Goal: Communication & Community: Answer question/provide support

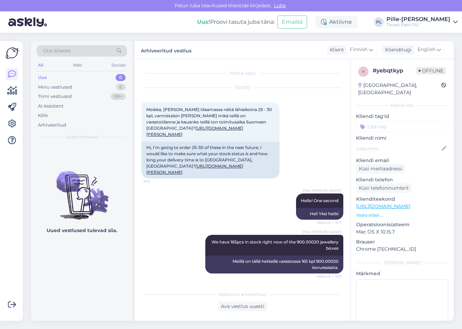
scroll to position [306, 0]
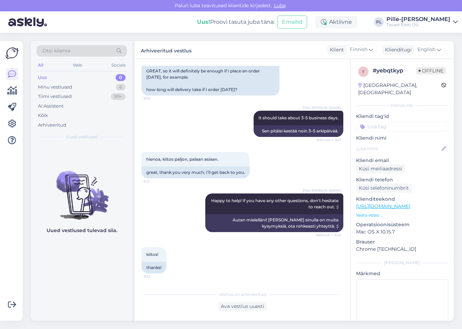
click at [107, 75] on div "Uus 0" at bounding box center [82, 78] width 90 height 10
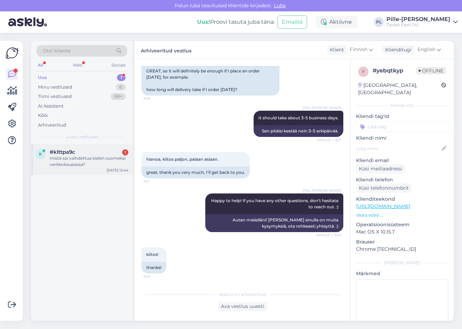
click at [74, 172] on div "k #klttpa9c 1 mistä sai vaihdettua kielen suomeksi verkkokaupassa? [DATE] 12:44" at bounding box center [81, 159] width 101 height 31
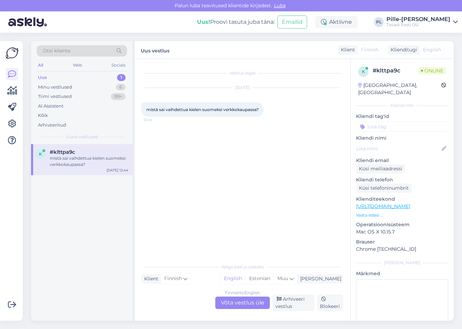
click at [245, 302] on div "Finnish to English Võta vestlus üle" at bounding box center [242, 302] width 54 height 12
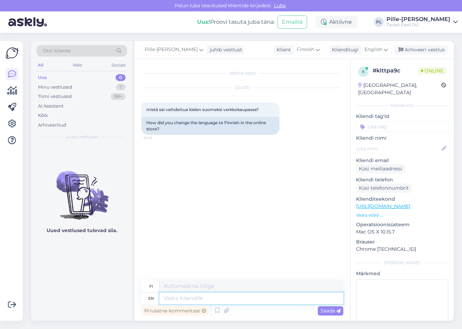
click at [224, 299] on textarea at bounding box center [251, 298] width 184 height 12
type textarea "Hello!"
type textarea "Hei!"
type textarea "Hello!"
click at [326, 312] on span "Saada" at bounding box center [330, 310] width 20 height 6
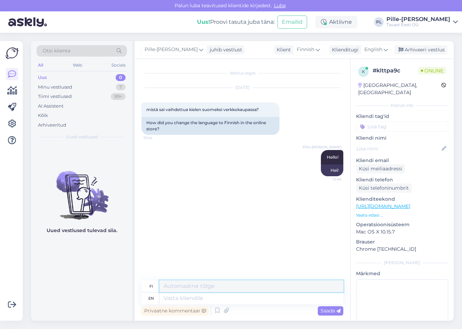
click at [279, 290] on textarea at bounding box center [251, 286] width 184 height 12
click at [280, 299] on textarea at bounding box center [251, 298] width 184 height 12
type textarea "You"
type textarea "Sinä"
type textarea "You can"
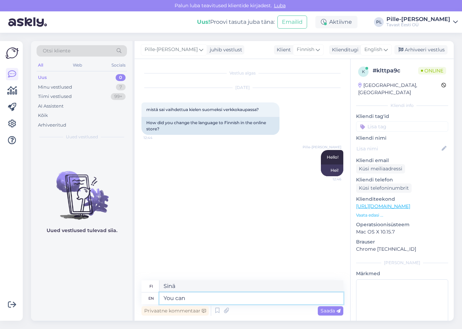
type textarea "[PERSON_NAME]"
type textarea "You can change"
type textarea "[PERSON_NAME] muuttaa"
type textarea "You can change the language"
type textarea "[PERSON_NAME] vaihtaa kieltä"
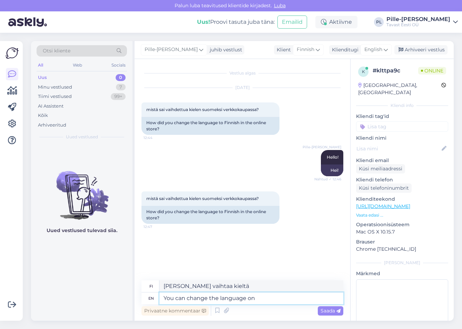
type textarea "You can change the language on"
type textarea "[PERSON_NAME] vaihtaa kieltä kohdassa"
type textarea "You can change the language on mobi"
type textarea "[PERSON_NAME] vaihtaa kieltä [DEMOGRAPHIC_DATA]"
type textarea "You can change the language on mobile"
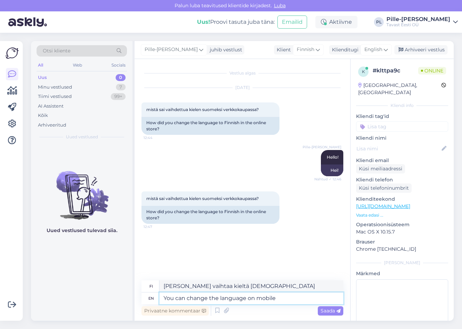
type textarea "[PERSON_NAME] vaihtaa kieltä mobiililaitteella"
type textarea "You can change the language o"
type textarea "[PERSON_NAME] vaihtaa kieltä kohdassa"
type textarea "You can change the language"
type textarea "[PERSON_NAME] vaihtaa kieltä"
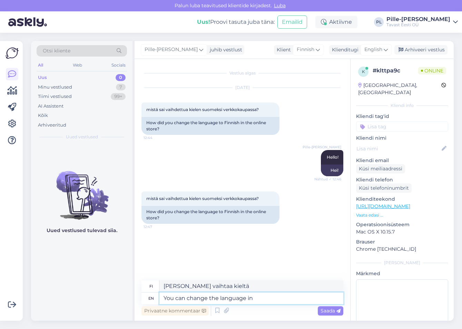
type textarea "You can change the language in m"
type textarea "[PERSON_NAME] vaihtaa kieltä kohdassa"
type textarea "You can change the language in mobile"
type textarea "[PERSON_NAME] vaihtaa kieltä mobiililaitteella"
type textarea "You can change the language in mobile view"
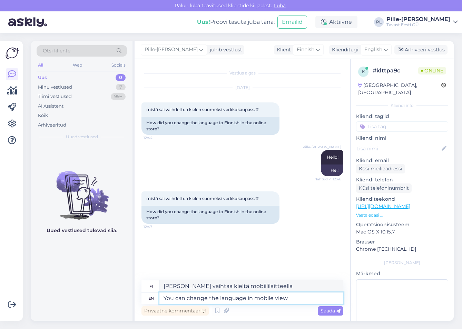
type textarea "[PERSON_NAME] vaihtaa kieltä mobiilinäkymässä"
type textarea "You can change the language in mobile view from"
type textarea "[PERSON_NAME] vaihtaa kieltä mobiilinäkymässä kohdasta"
type textarea "You can change the language in mobile view from the left si"
type textarea "[PERSON_NAME] vaihtaa kieltä mobiilinäkymässä vasemmalta"
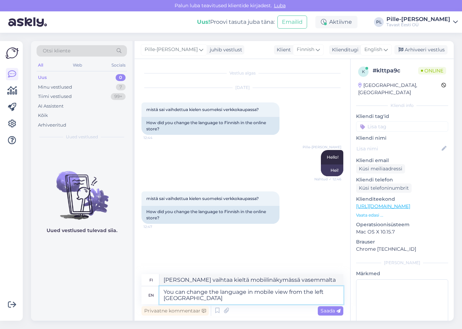
type textarea "You can change the language in mobile view from the left sidebar"
type textarea "[PERSON_NAME] vaihtaa kieltä mobiilinäkymässä vasemmasta sivupalkista"
type textarea "You can change the language in mobile view from the left sidebar when"
type textarea "[PERSON_NAME] vaihtaa kieltä mobiilinäkymässä vasemmasta sivupalkista, kun"
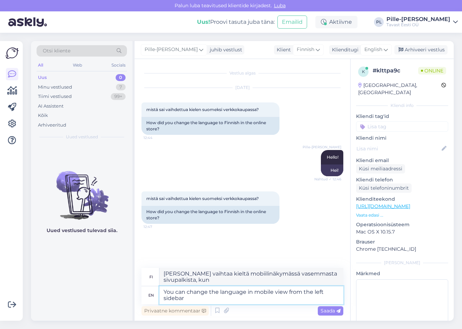
type textarea "You can change the language in mobile view from the left sidebar"
type textarea "[PERSON_NAME] vaihtaa kieltä mobiilinäkymässä vasemmasta sivupalkista"
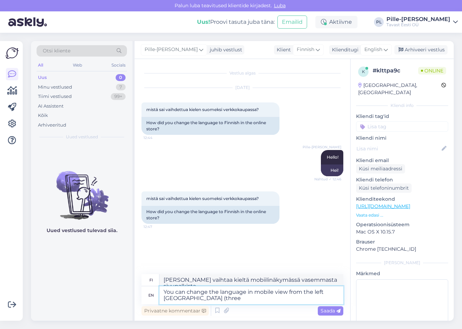
type textarea "You can change the language in mobile view from the left [GEOGRAPHIC_DATA] (thr…"
type textarea "[PERSON_NAME] vaihtaa kieltä mobiilinäkymässä vasemmasta sivupalkista (kolme"
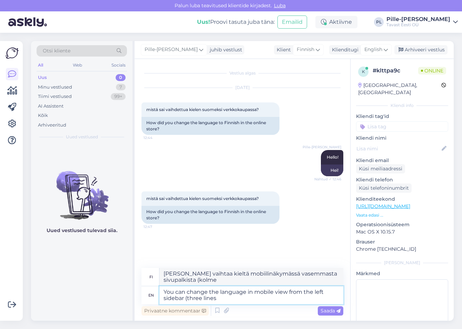
type textarea "You can change the language in mobile view from the left sidebar (three lines a"
type textarea "[PERSON_NAME] vaihtaa kieltä mobiilinäkymässä vasemmasta sivupalkista (kolme ri…"
type textarea "You can change the language in mobile view from the left sidebar (three lines a…"
type textarea "[PERSON_NAME] vaihtaa kieltä mobiilinäkymässä vasemmasta sivupalkista (kolme ri…"
type textarea "You can change the language in mobile view from the left [GEOGRAPHIC_DATA] (thr…"
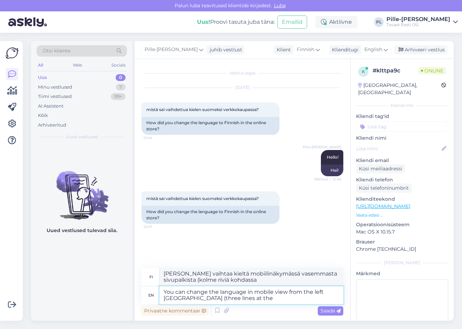
type textarea "[PERSON_NAME] vaihtaa kieltä mobiilinäkymässä vasemmasta sivupalkista (kolme ri…"
type textarea "You can change the language in mobile view from the left sidebar (three lines a…"
type textarea "[PERSON_NAME] vaihtaa kieltä mobiilinäkymässä vasemmasta sivupalkista (kolme ri…"
type textarea "You can change the language in mobile view from the left sidebar (three lines a…"
type textarea "[PERSON_NAME] vaihtaa kieltä mobiilinäkymässä vasemmasta sivupalkista (kolme ri…"
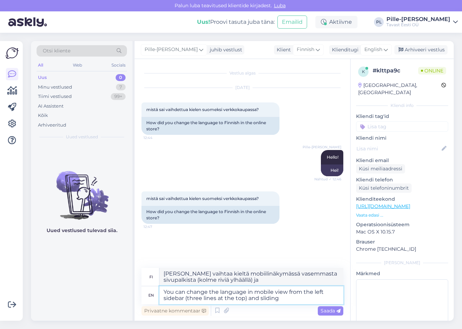
type textarea "You can change the language in mobile view from the left sidebar (three lines a…"
type textarea "[PERSON_NAME] vaihtaa kieltä mobiilinäkymässä vasemmasta sivupalkista (kolme ri…"
type textarea "You can change the language in mobile view from the left sidebar (three lines a…"
type textarea "[PERSON_NAME] vaihtaa kieltä mobiilinäkymässä vasemmasta sivupalkista (kolme ri…"
type textarea "You can change the language in mobile view from the left sidebar (three lines a…"
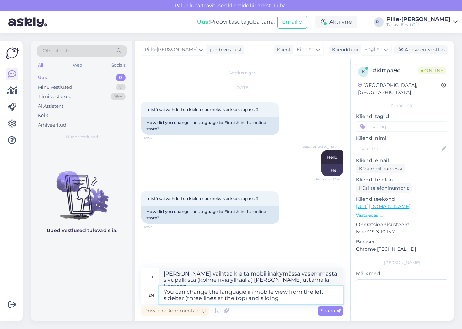
type textarea "[PERSON_NAME] vaihtaa kieltä mobiilinäkymässä vasemmasta sivupalkista (kolme ri…"
type textarea "You can change the language in mobile view from the left sidebar (three lines a…"
type textarea "[PERSON_NAME] vaihtaa kieltä mobiilinäkymässä vasemmasta sivupalkista (kolme ri…"
type textarea "You can change the language in mobile view from the left sidebar (three lines a…"
type textarea "[PERSON_NAME] vaihtaa kieltä mobiilinäkymässä vasemmasta sivupalkista (kolme ri…"
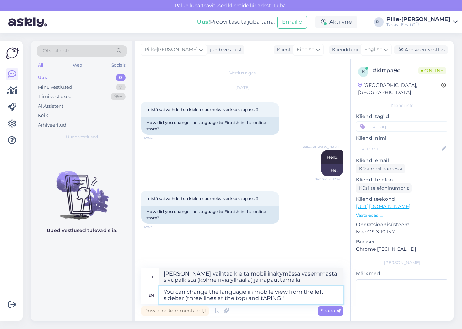
type textarea "You can change the language in mobile view from the left sidebar (three lines a…"
type textarea "[PERSON_NAME] vaihtaa kieltä mobiilinäkymässä vasemmasta sivupalkista (kolme ri…"
type textarea "You can change the language in mobile view from the left sidebar (three lines a…"
type textarea "[PERSON_NAME] vaihtaa kieltä mobiilinäkymässä vasemmasta sivupalkista (kolme ri…"
type textarea "You can change the language in mobile view from the left sidebar (three lines a…"
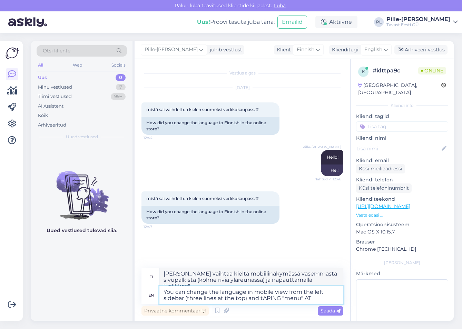
type textarea "[PERSON_NAME] vaihtaa kieltä mobiilinäkymässä vasemmasta sivupalkista (kolme ri…"
type textarea "You can change the language in mobile view from the left sidebar (three lines a…"
type textarea "[PERSON_NAME] vaihtaa kieltä mobiilinäkymässä vasemmasta sivupalkista (kolme ri…"
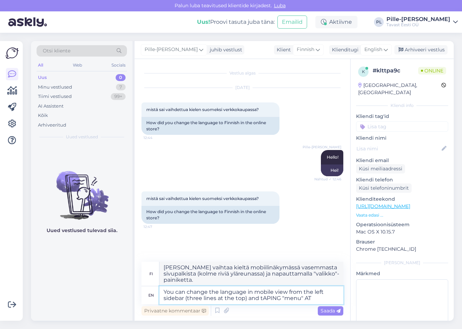
type textarea "You can change the language in mobile view from the left sidebar (three lines a…"
type textarea "[PERSON_NAME] vaihtaa kieltä mobiilinäkymässä vasemmasta sivupalkista (kolme ri…"
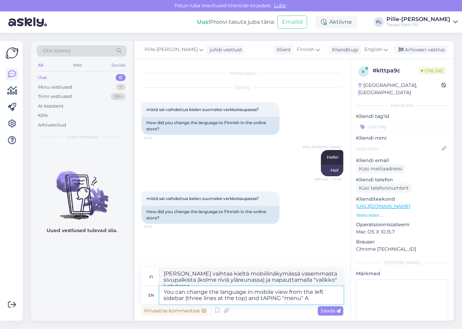
type textarea "You can change the language in mobile view from the left sidebar (three lines a…"
type textarea "[PERSON_NAME] vaihtaa kieltä mobiilinäkymässä vasemmasta sivupalkista (kolme ri…"
drag, startPoint x: 280, startPoint y: 299, endPoint x: 261, endPoint y: 303, distance: 19.4
click at [261, 303] on textarea "You can change the language in mobile view from the left sidebar (three lines a…" at bounding box center [251, 295] width 184 height 18
type textarea "You can change the language in mobile view from the left sidebar (three lines a…"
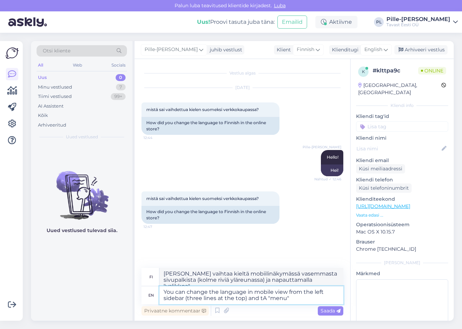
type textarea "[PERSON_NAME] vaihtaa kieltä mobiilinäkymässä vasemmasta sivupalkista (kolme ri…"
type textarea "You can change the language in mobile view from the left sidebar (three lines a…"
type textarea "[PERSON_NAME] vaihtaa kieltä mobiilinäkymässä vasemmasta sivupalkista (kolme ri…"
type textarea "You can change the language in mobile view from the left sidebar (three lines a…"
type textarea "[PERSON_NAME] vaihtaa kieltä mobiilinäkymässä vasemmasta sivupalkista (kolme ri…"
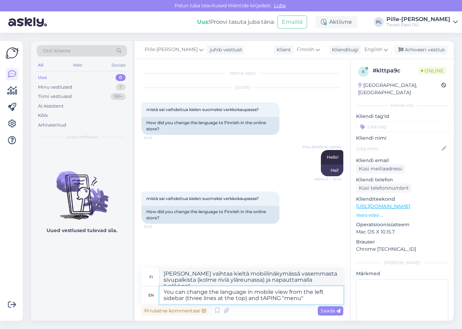
drag, startPoint x: 280, startPoint y: 300, endPoint x: 263, endPoint y: 299, distance: 16.9
click at [263, 299] on textarea "You can change the language in mobile view from the left sidebar (three lines a…" at bounding box center [251, 295] width 184 height 18
type textarea "You can change the language in mobile view from the left sidebar (three lines a…"
type textarea "[PERSON_NAME] vaihtaa kieltä mobiilinäkymässä vasemmasta sivupalkista (kolme ri…"
type textarea "You can change the language in mobile view from the left sidebar (three lines a…"
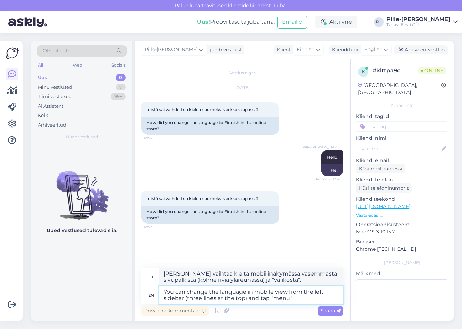
type textarea "[PERSON_NAME] vaihtaa kieltä mobiilinäkymässä vasemmasta sivupalkista (kolme ri…"
type textarea "You can change the language in mobile view from the left sidebar (three lines a…"
type textarea "[PERSON_NAME] vaihtaa kieltä mobiilinäkymässä vasemmasta sivupalkista (kolme ri…"
type textarea "You can change the language in mobile view from the left sidebar (three lines a…"
type textarea "[PERSON_NAME] vaihtaa kieltä mobiilinäkymässä vasemmasta sivupalkista (kolme ri…"
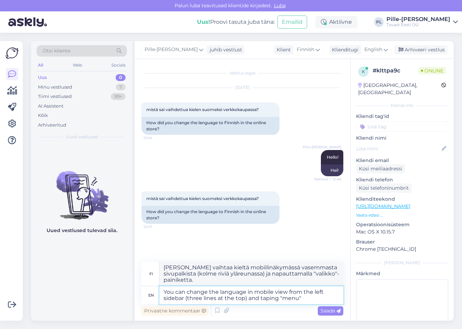
click at [303, 296] on textarea "You can change the language in mobile view from the left sidebar (three lines a…" at bounding box center [251, 295] width 184 height 18
type textarea "You can change the language in mobile view from the left sidebar (three lines a…"
type textarea "[PERSON_NAME] vaihtaa kielen mobiilinäkymässä vasemmasta sivupalkista (kolme ri…"
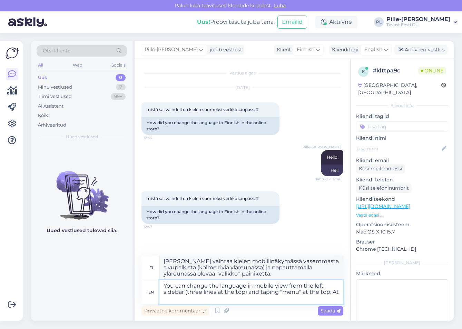
type textarea "You can change the language in mobile view from the left sidebar (three lines a…"
type textarea "[PERSON_NAME] vaihtaa kieltä mobiilinäkymässä vasemmasta sivupalkista (kolme ri…"
type textarea "You can change the language in mobile view from the left sidebar (three lines a…"
type textarea "[PERSON_NAME] vaihtaa kieltä mobiilinäkymässä vasemmasta sivupalkista (kolme ri…"
type textarea "You can change the language in mobile view from the left sidebar (three lines a…"
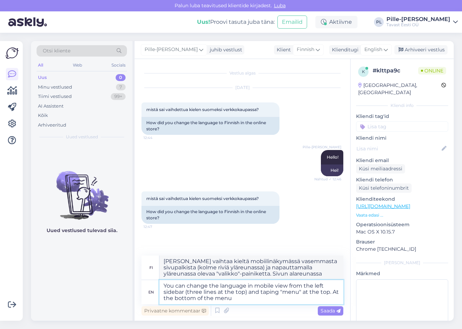
type textarea "[PERSON_NAME] vaihtaa kieltä mobiilinäkymässä vasemmasta sivupalkista (kolme ri…"
type textarea "You can change the language in mobile view from the left sidebar (three lines a…"
type textarea "[PERSON_NAME] vaihtaa kieltä mobiilinäkymässä vasemmasta sivupalkista (kolme ri…"
type textarea "You can change the language in mobile view from the left sidebar (three lines a…"
type textarea "[PERSON_NAME] vaihtaa kieltä mobiilinäkymässä vasemmasta sivupalkista (kolme ri…"
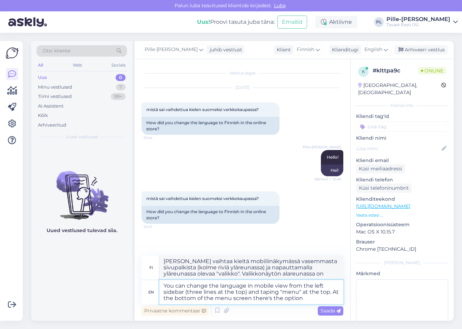
type textarea "You can change the language in mobile view from the left sidebar (three lines a…"
type textarea "[PERSON_NAME] vaihtaa kieltä mobiilinäkymässä vasemmasta sivupalkista (kolme ri…"
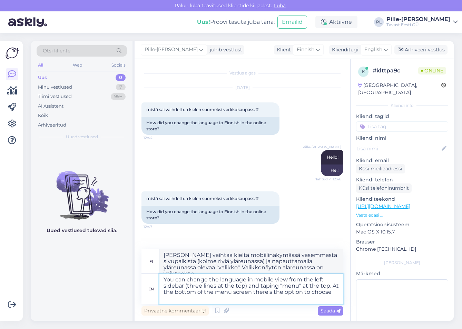
type textarea "You can change the language in mobile view from the left sidebar (three lines a…"
type textarea "[PERSON_NAME] vaihtaa kieltä mobiilinäkymässä vasemmasta sivupalkista (kolme ri…"
type textarea "You can change the language in mobile view from the left sidebar (three lines a…"
type textarea "[PERSON_NAME] vaihtaa kielen mobiilinäkymässä vasemmasta sivupalkista (kolme ri…"
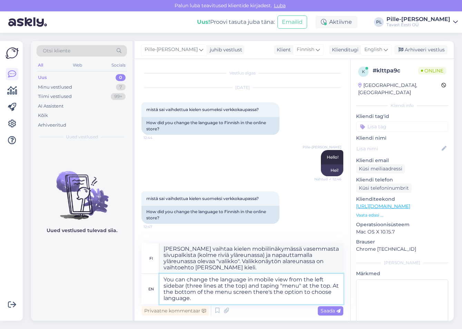
drag, startPoint x: 249, startPoint y: 300, endPoint x: 142, endPoint y: 279, distance: 109.5
click at [141, 279] on div "en You can change the language in mobile view from the left sidebar (three line…" at bounding box center [242, 289] width 202 height 30
type textarea "You can change the language in mobile view from the left sidebar (three lines a…"
click at [314, 50] on div "Finnish" at bounding box center [308, 49] width 31 height 11
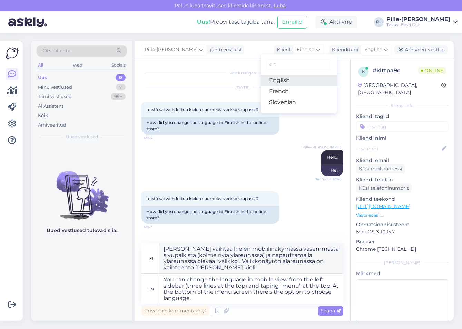
click at [291, 79] on link "English" at bounding box center [299, 80] width 76 height 11
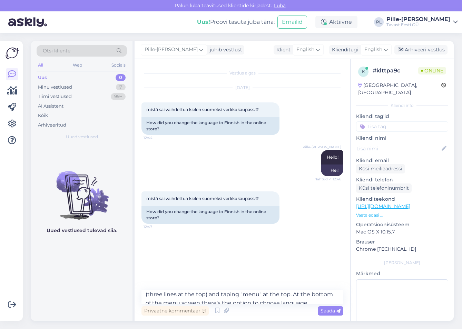
scroll to position [17, 0]
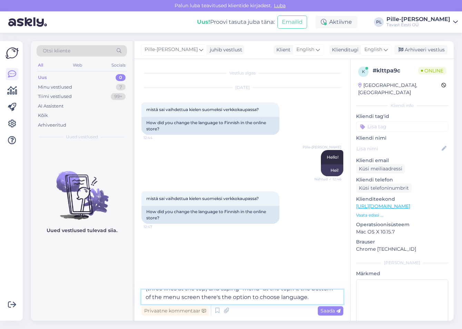
click at [312, 297] on textarea "You can change the language in mobile view from the left sidebar (three lines a…" at bounding box center [242, 297] width 202 height 14
click at [315, 50] on div "English" at bounding box center [307, 49] width 31 height 11
click at [306, 50] on span "English" at bounding box center [305, 50] width 18 height 8
click at [299, 51] on span "English" at bounding box center [305, 50] width 18 height 8
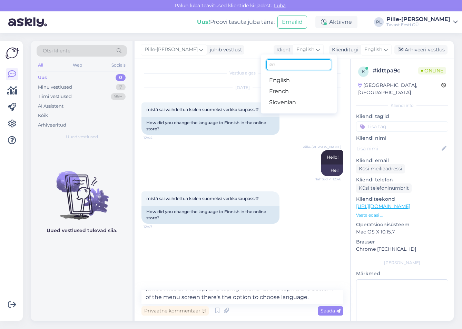
click at [282, 68] on input "en" at bounding box center [298, 64] width 65 height 11
drag, startPoint x: 282, startPoint y: 65, endPoint x: 269, endPoint y: 66, distance: 12.8
click at [269, 66] on input "en" at bounding box center [298, 64] width 65 height 11
type input "[PERSON_NAME]"
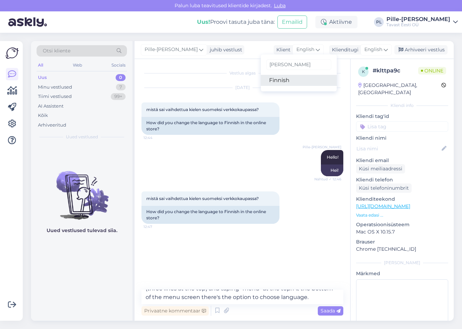
click at [293, 80] on link "Finnish" at bounding box center [299, 80] width 76 height 11
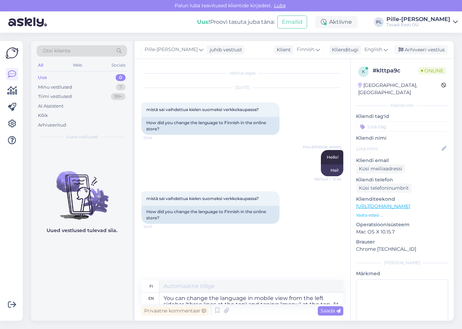
type textarea "[PERSON_NAME] vaihtaa kielen mobiilinäkymässä vasemmasta sivupalkista (kolme ri…"
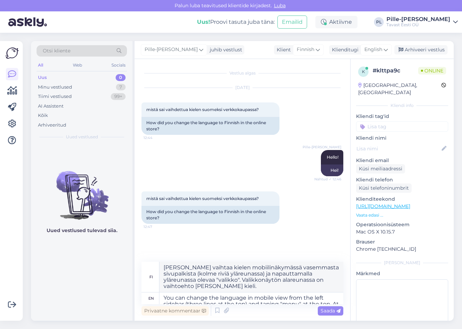
scroll to position [0, 0]
click at [290, 300] on textarea "You can change the language in mobile view from the left sidebar (three lines a…" at bounding box center [251, 298] width 184 height 12
click at [297, 301] on textarea "You can change the language in mobile view from the left sidebar (three lines a…" at bounding box center [251, 298] width 184 height 12
click at [300, 302] on textarea "You can change the language in mobile view from the left sidebar (three lines a…" at bounding box center [251, 298] width 184 height 12
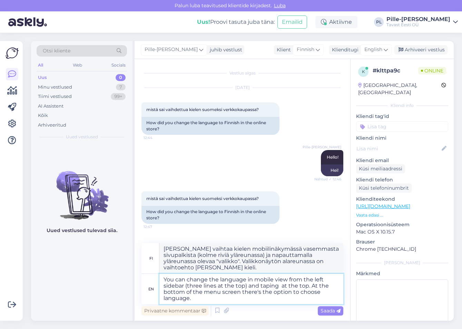
type textarea "You can change the language in mobile view from the left sidebar (three lines a…"
type textarea "[PERSON_NAME] vaihtaa kielen mobiilinäkymässä vasemmasta sivupalkista (kolme vi…"
type textarea "You can change the language in mobile view from the left sidebar (three lines a…"
type textarea "[PERSON_NAME] vaihtaa kielen mobiilinäkymässä vasemmasta sivupalkista (kolme ri…"
click at [268, 307] on div "Privaatne kommentaar Saada" at bounding box center [242, 310] width 202 height 13
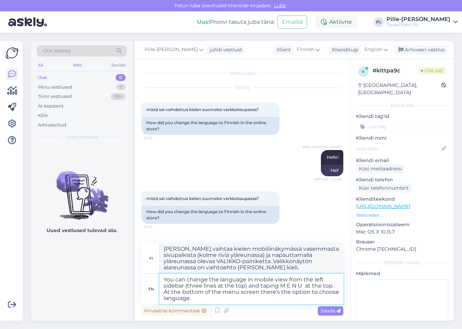
drag, startPoint x: 302, startPoint y: 287, endPoint x: 283, endPoint y: 291, distance: 19.6
click at [282, 286] on textarea "You can change the language in mobile view from the left sidebar (three lines a…" at bounding box center [251, 289] width 184 height 30
click at [284, 303] on textarea "You can change the language in mobile view from the left sidebar (three lines a…" at bounding box center [251, 289] width 184 height 30
click at [287, 287] on textarea "You can change the language in mobile view from the left sidebar (three lines a…" at bounding box center [251, 289] width 184 height 30
type textarea "You can change the language in mobile view from the left [GEOGRAPHIC_DATA] (thr…"
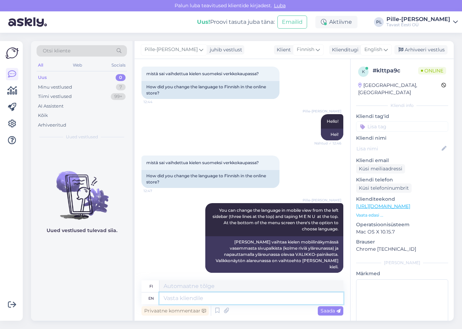
type textarea "[PERSON_NAME] vaihtaa kielen mobiilinäkymässä vasemmasta sivupalkista (kolme ri…"
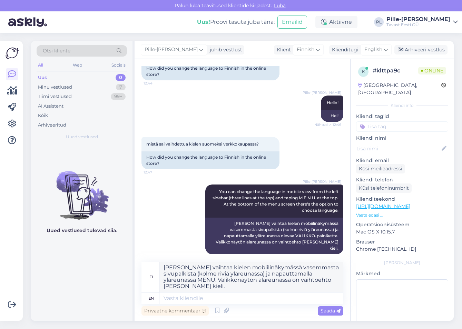
click at [162, 236] on div "Pille-[PERSON_NAME] You can change the language in mobile view from the left si…" at bounding box center [242, 219] width 202 height 85
click at [226, 296] on textarea at bounding box center [251, 298] width 184 height 12
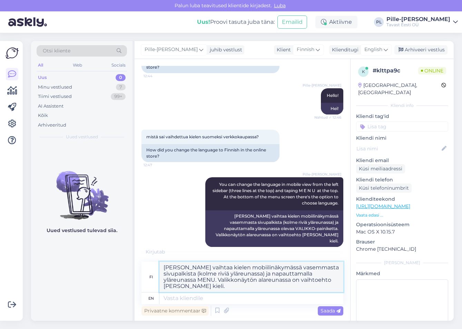
click at [238, 287] on textarea "[PERSON_NAME] vaihtaa kielen mobiilinäkymässä vasemmasta sivupalkista (kolme ri…" at bounding box center [251, 277] width 184 height 30
click at [236, 299] on textarea at bounding box center [251, 298] width 184 height 12
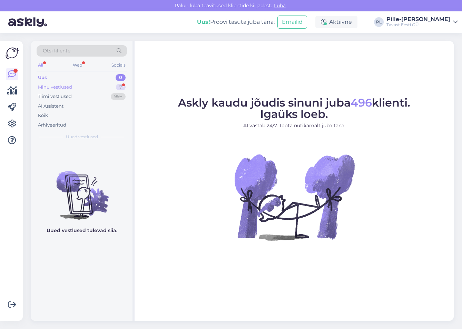
click at [82, 85] on div "Minu vestlused 7" at bounding box center [82, 87] width 90 height 10
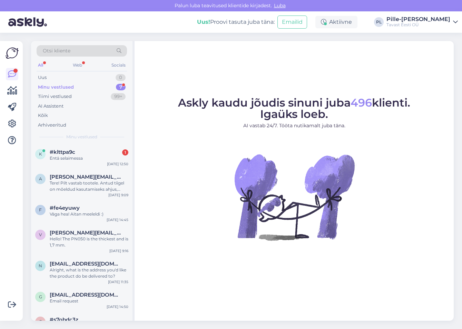
click at [93, 142] on div "Otsi kliente All Web Socials Uus 0 Minu vestlused 7 Tiimi vestlused 99+ AI Assi…" at bounding box center [81, 92] width 101 height 103
click at [94, 150] on div "#klttpa9c 1" at bounding box center [89, 152] width 79 height 6
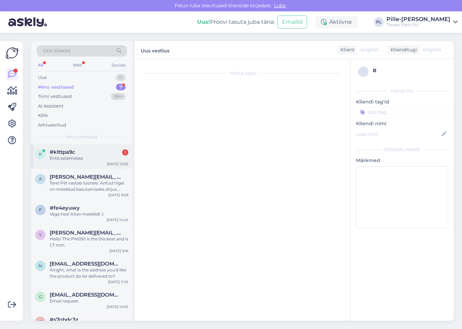
scroll to position [77, 0]
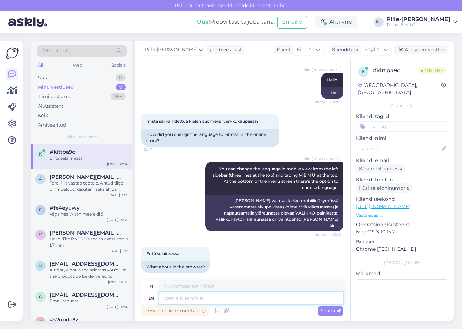
click at [210, 299] on textarea at bounding box center [251, 298] width 184 height 12
click at [239, 302] on textarea at bounding box center [251, 298] width 184 height 12
type textarea "Top"
type textarea "Yläosa"
type textarea "Top right"
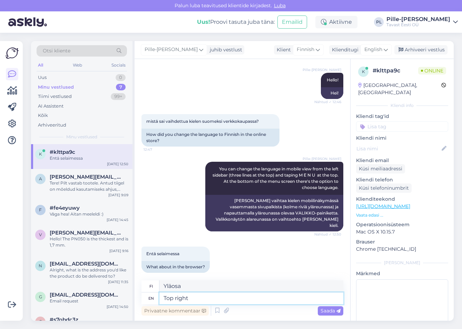
type textarea "Oikeassa yläkulmassa"
type textarea "Top right corner"
type textarea "Oikea yläkulma"
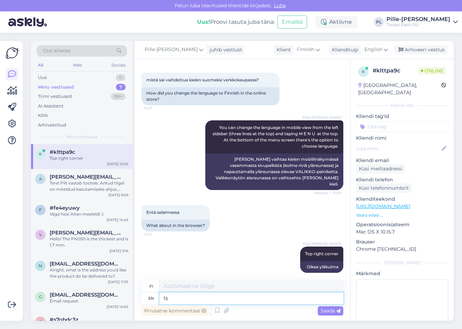
type textarea "Is"
type textarea "On"
type textarea "Is the"
type textarea "Onko"
type textarea "I"
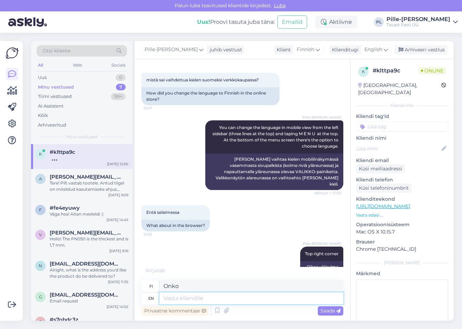
type textarea "On"
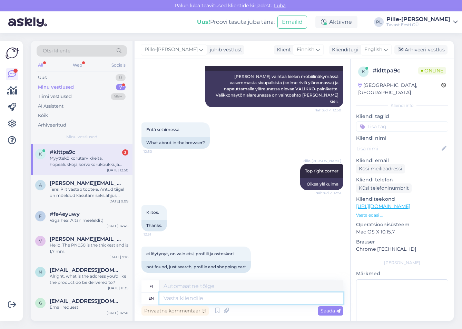
scroll to position [255, 0]
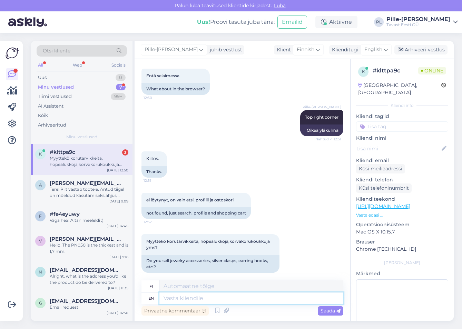
click at [258, 303] on textarea at bounding box center [251, 298] width 184 height 12
click at [226, 309] on icon at bounding box center [226, 310] width 10 height 10
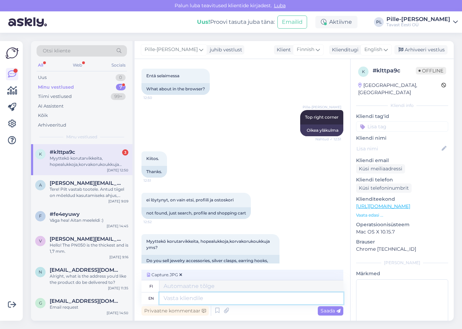
click at [196, 299] on textarea at bounding box center [251, 298] width 184 height 12
type textarea "Here"
type textarea "Tässä"
type textarea "Here is"
type textarea "Tässä on"
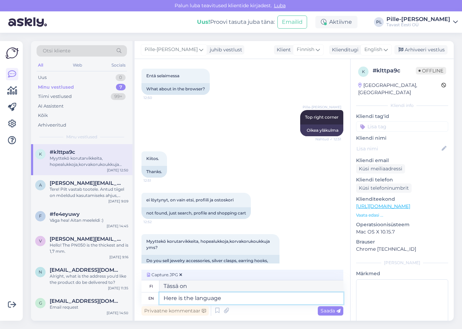
type textarea "Here is the language"
type textarea "Tässä on kieli"
type textarea "Here is the language menu"
type textarea "Tässä on kielivalikko"
type textarea "Here is the language menu,"
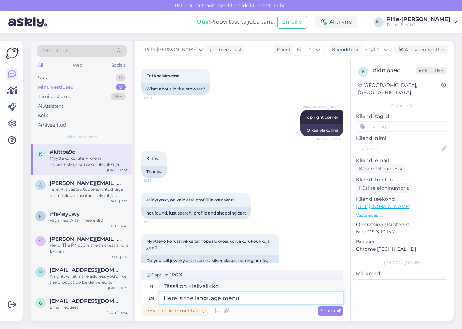
type textarea "Tässä on kielivalikko,"
type textarea "Here is the language menu, do y"
type textarea "Tässä on kielivalikko, tee niin"
type textarea "Here is the language menu, do you n"
type textarea "Tässä on kielivalikko, tiedätkö?"
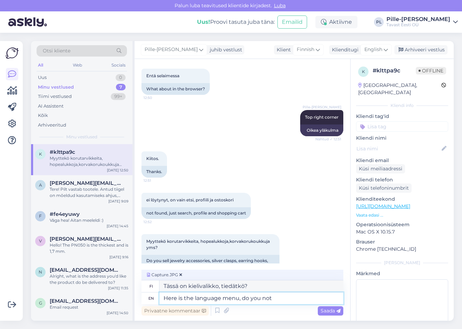
type textarea "Here is the language menu, do you not h"
type textarea "Tässä on kielivalikko, eikö niin?"
type textarea "Here is the language menu, do you not have"
type textarea "Tässä on kielivalikko, eikö sinulla ole"
type textarea "Here is the language menu, do you not have it?"
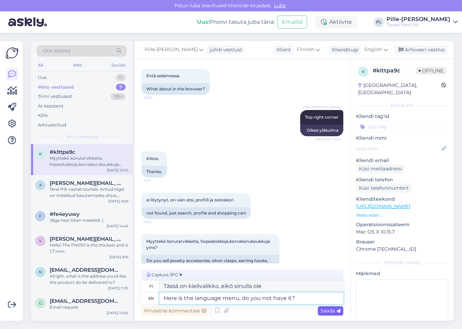
type textarea "Tässä on kielivalikko, eikö sinulla ole sitä?"
type textarea "Here is the language menu, do you not have it?"
click at [331, 311] on span "Saada" at bounding box center [330, 310] width 20 height 6
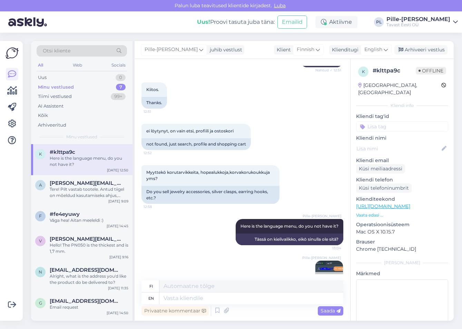
scroll to position [340, 0]
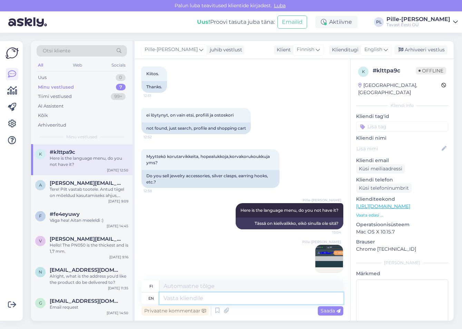
click at [209, 299] on textarea at bounding box center [251, 298] width 184 height 12
type textarea "Yes"
type textarea "Kyllä"
type textarea "Yes, w"
type textarea "Kyllä,"
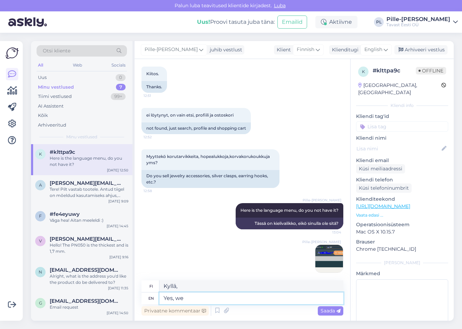
type textarea "Yes, we"
type textarea "Kyllä, me"
type textarea "Yes, we do"
type textarea "Kyllä, teemme niin"
click at [220, 295] on textarea "Yes, we do" at bounding box center [251, 298] width 184 height 12
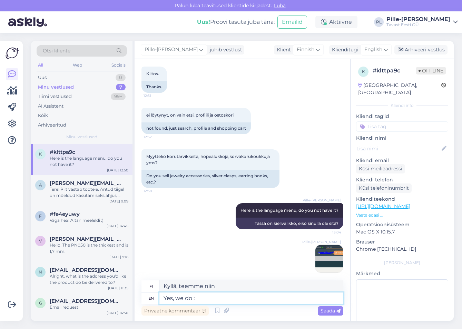
type textarea "Yes, we do :"
type textarea "Kyllä, me teemme:"
paste textarea "https://tyokalut.tavast.fi/tuote-osasto/korunosat-korukivet-ja-helmet/"
type textarea "Yes, we do : https://tyokalut.tavast.fi/tuote-osasto/korunosat-korukivet-ja-hel…"
type textarea "Kyllä, meillä on: https://tyokalut.tavast.fi/tuote-osasto/korunosat-korukivet-j…"
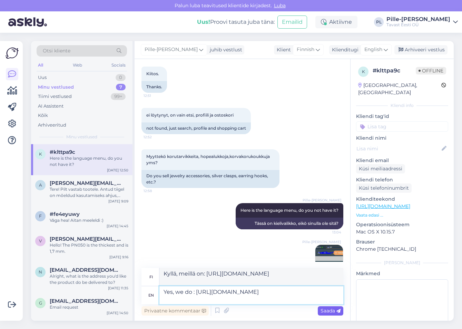
type textarea "Yes, we do : https://tyokalut.tavast.fi/tuote-osasto/korunosat-korukivet-ja-hel…"
click at [332, 314] on div "Saada" at bounding box center [330, 310] width 26 height 9
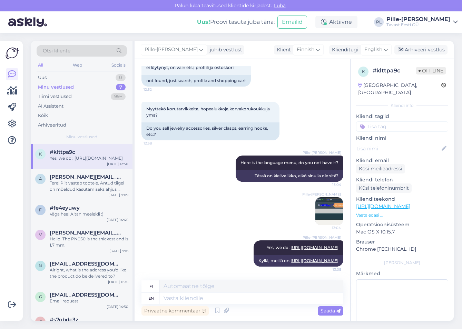
scroll to position [394, 0]
click at [321, 197] on img at bounding box center [329, 211] width 28 height 28
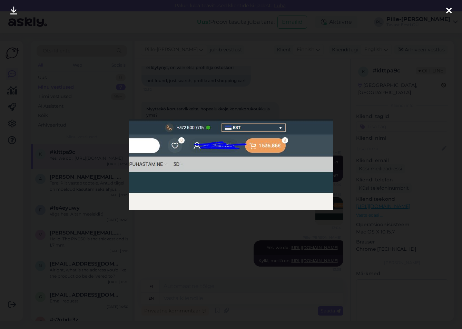
click at [451, 8] on icon at bounding box center [449, 11] width 6 height 9
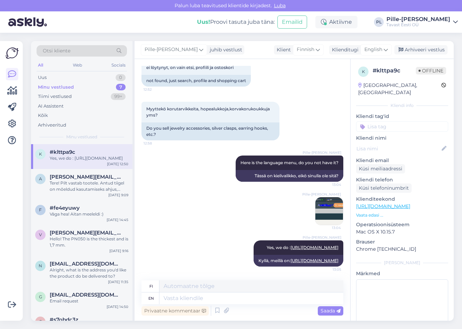
click at [192, 189] on div "Pille-Riin Lilleorg Here is the language menu, do you not have it? 13:04 Tässä …" at bounding box center [242, 190] width 202 height 85
click at [81, 80] on div "Uus 0" at bounding box center [82, 78] width 90 height 10
